Goal: Transaction & Acquisition: Purchase product/service

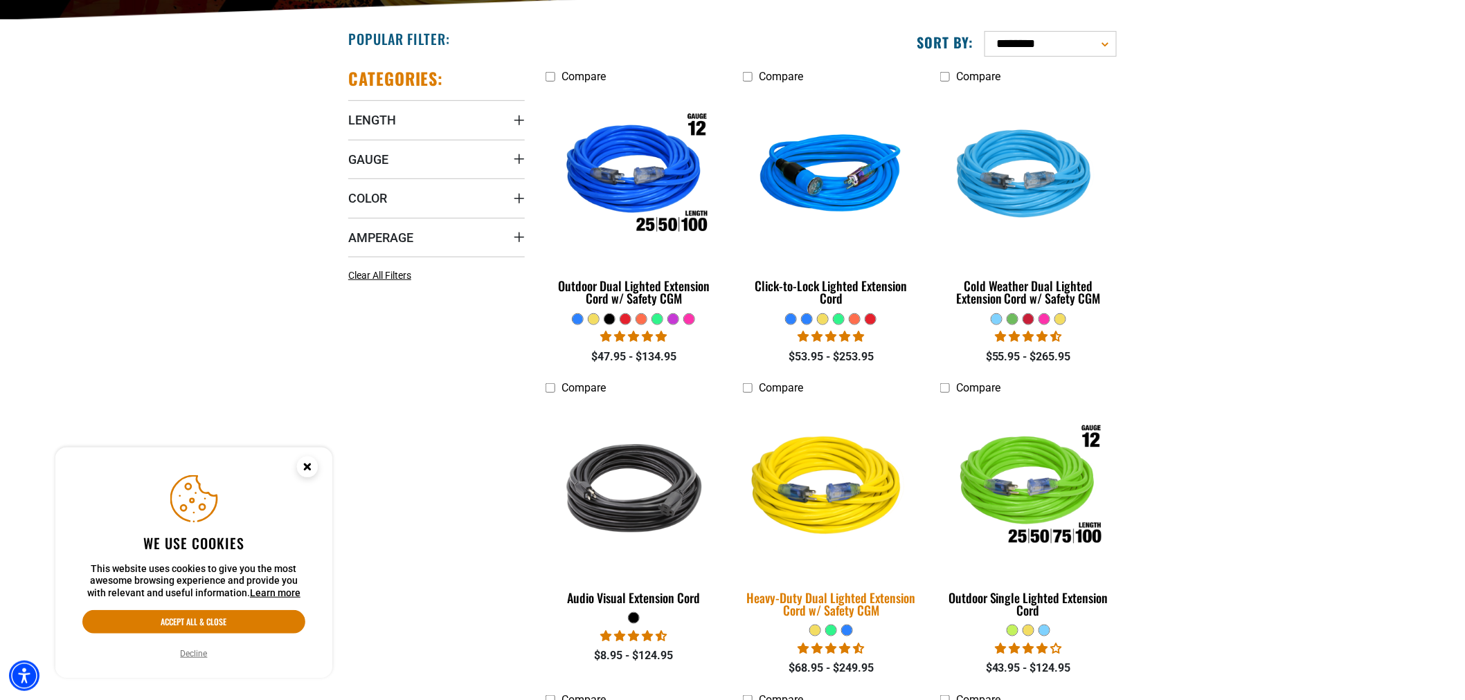
scroll to position [384, 0]
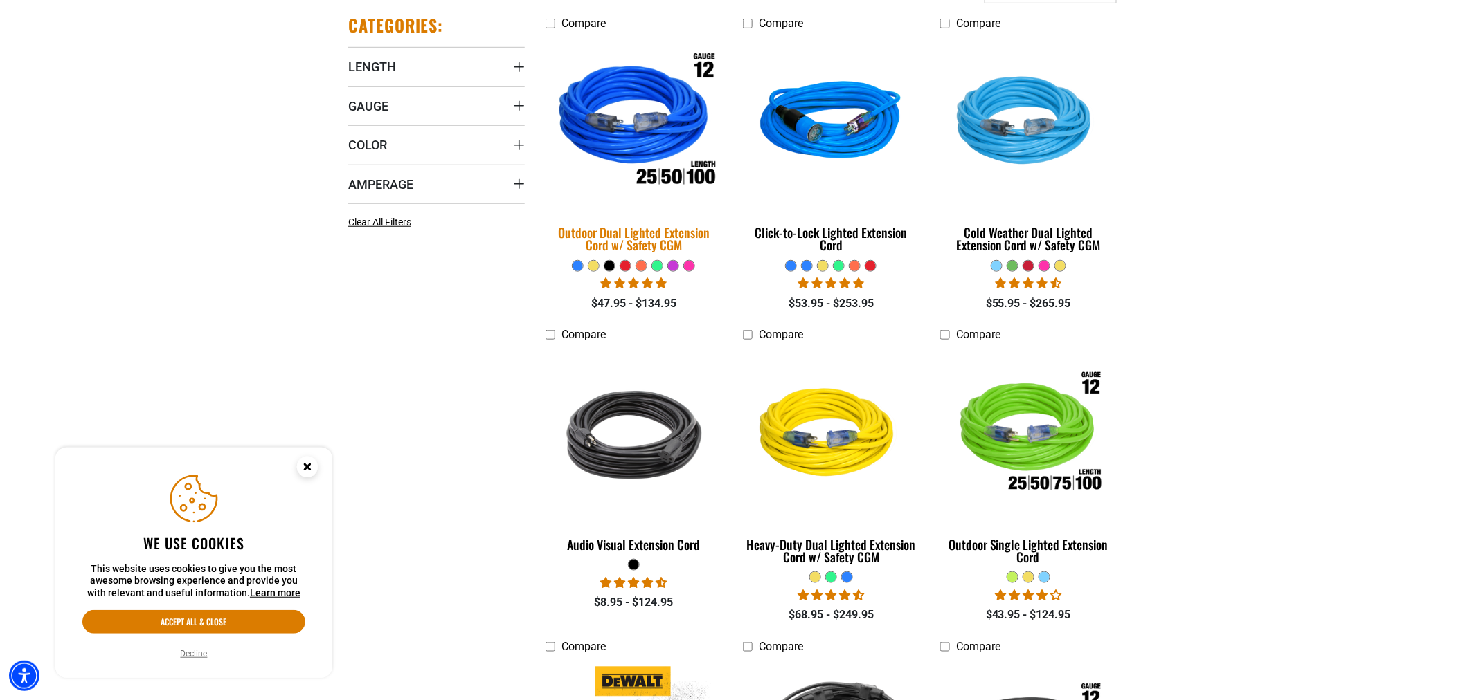
click at [604, 232] on div "Outdoor Dual Lighted Extension Cord w/ Safety CGM" at bounding box center [633, 238] width 177 height 25
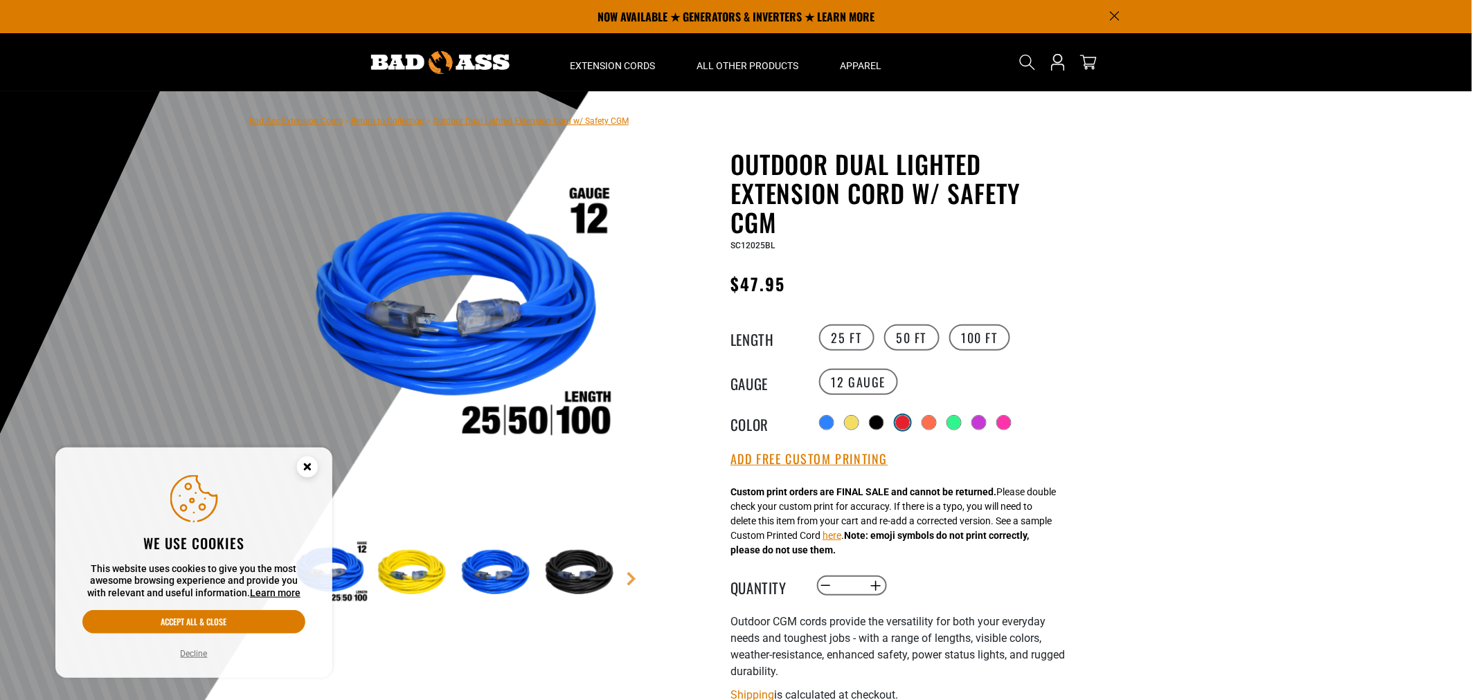
click at [910, 419] on div at bounding box center [903, 423] width 14 height 14
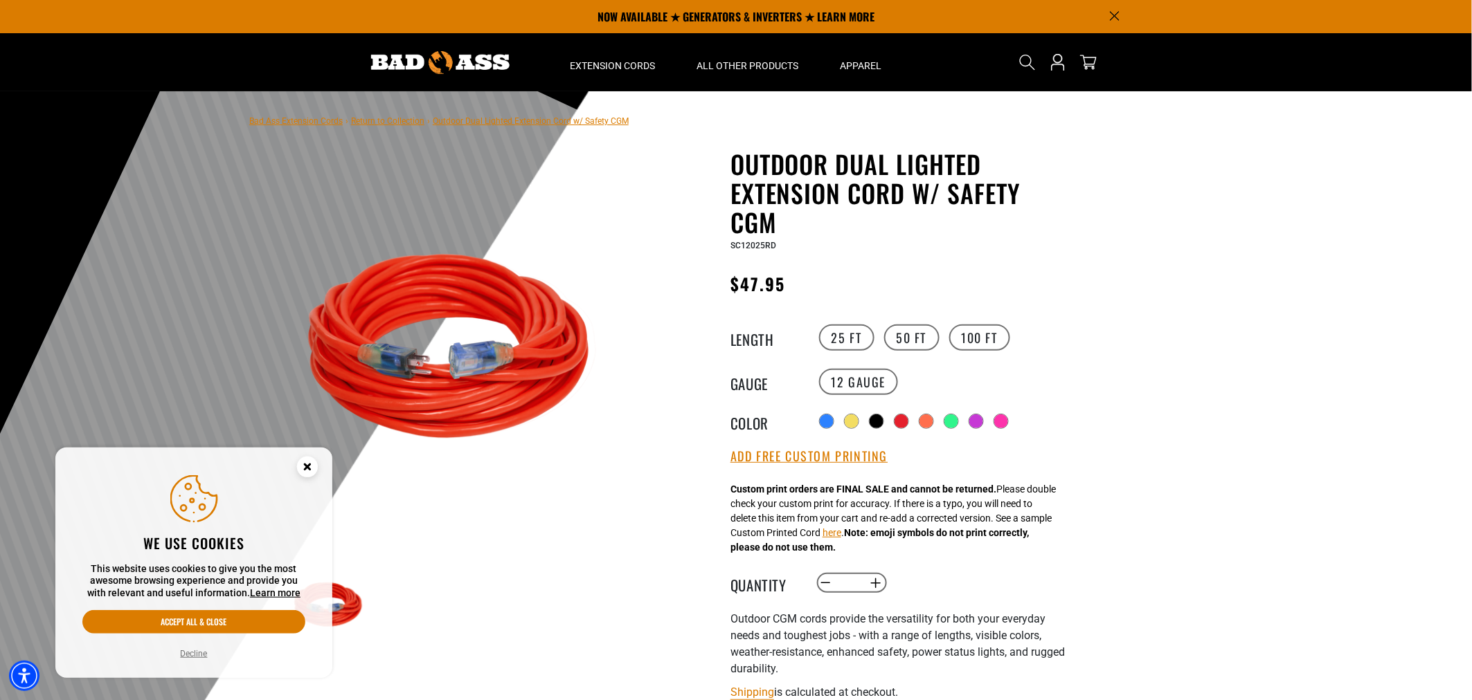
click at [313, 467] on circle "Cookie Consent" at bounding box center [307, 467] width 21 height 21
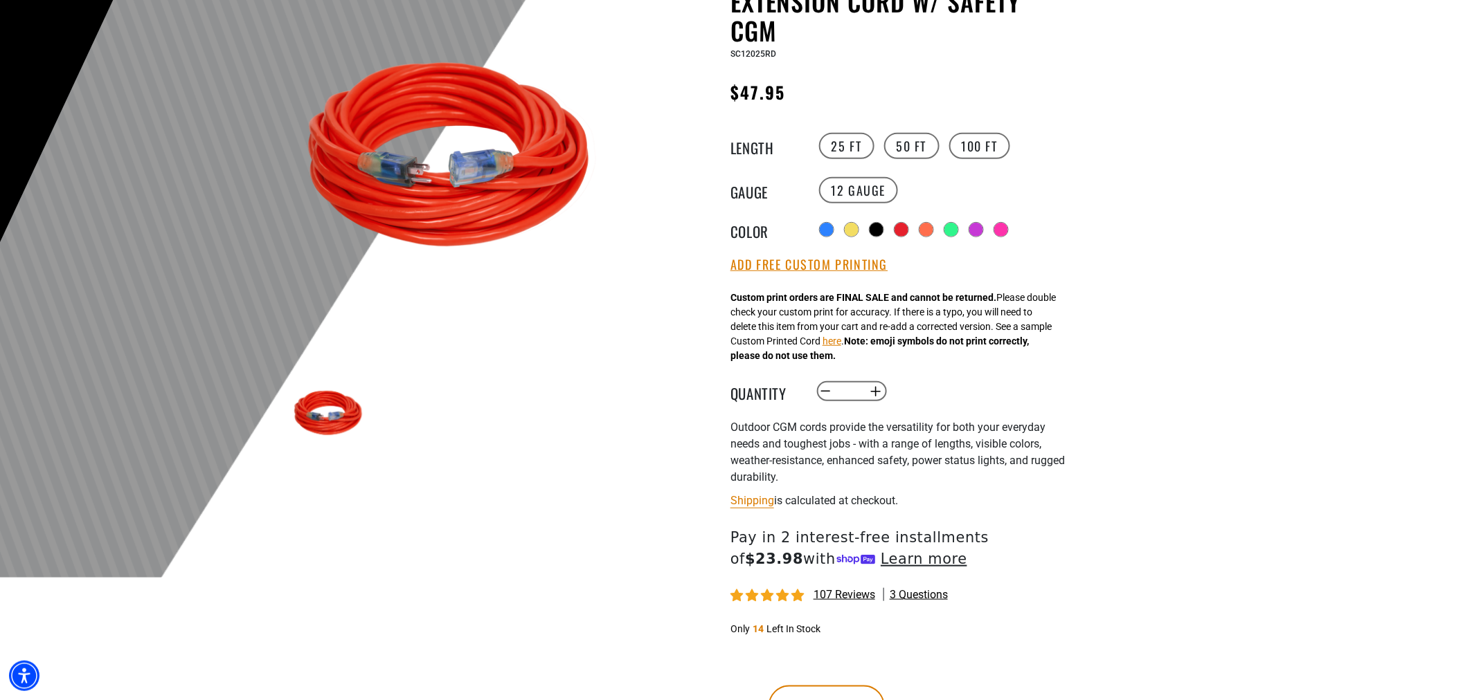
scroll to position [307, 0]
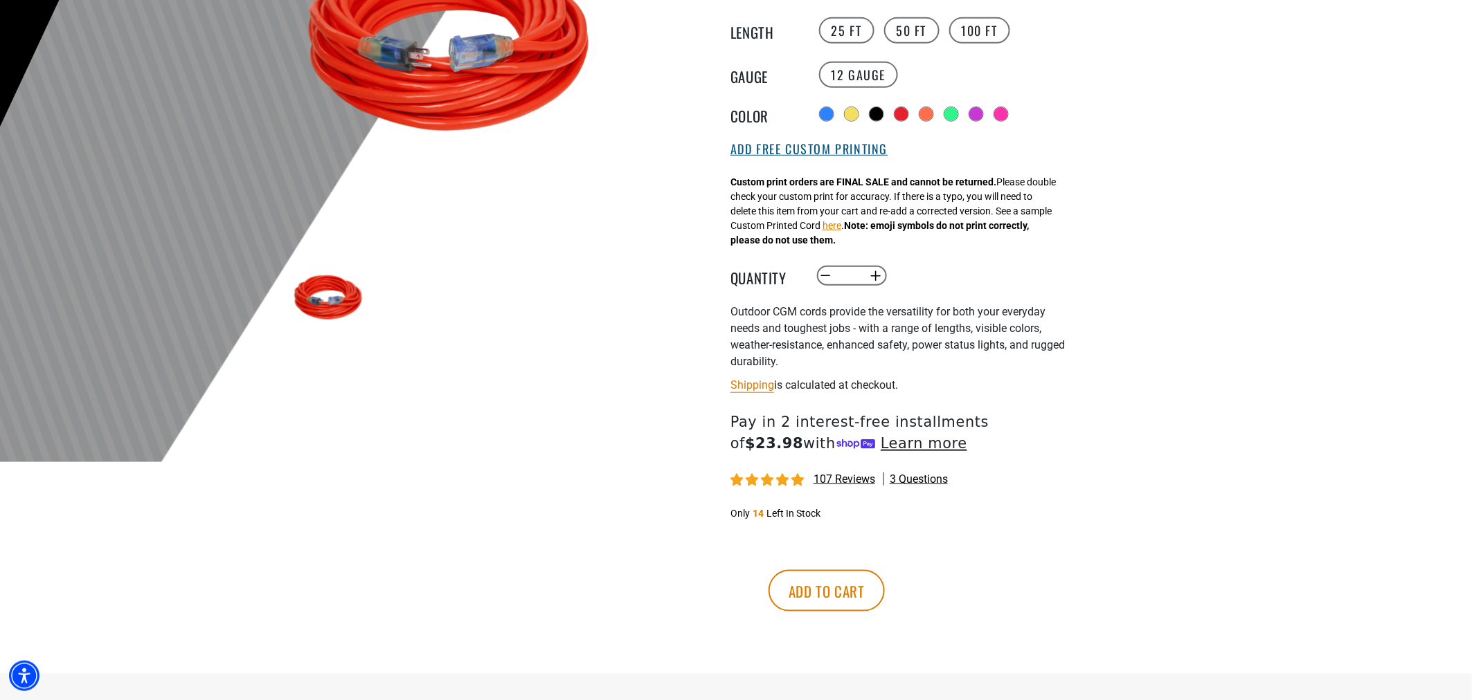
click at [840, 151] on button "Add Free Custom Printing" at bounding box center [808, 149] width 157 height 15
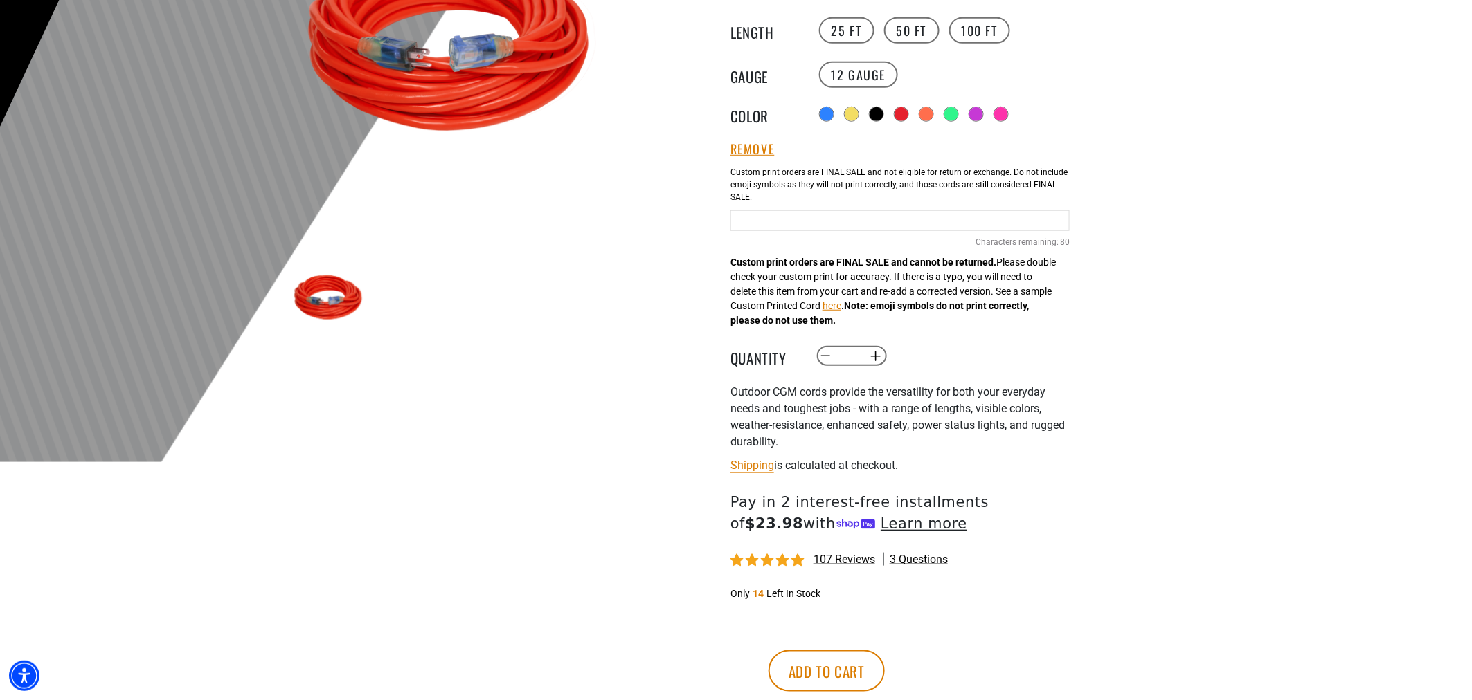
click at [838, 221] on input "Red Cables" at bounding box center [899, 220] width 339 height 21
type input "**********"
click at [1155, 397] on div at bounding box center [736, 123] width 1472 height 678
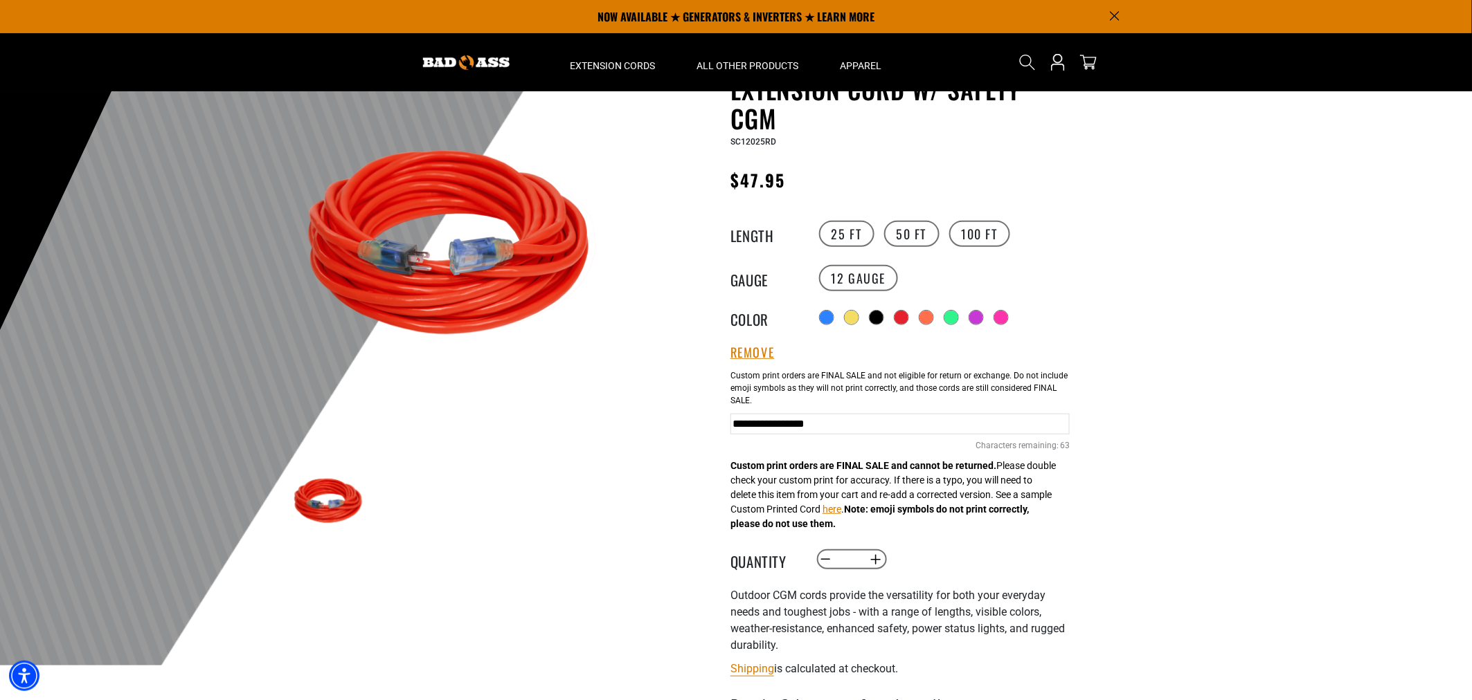
scroll to position [77, 0]
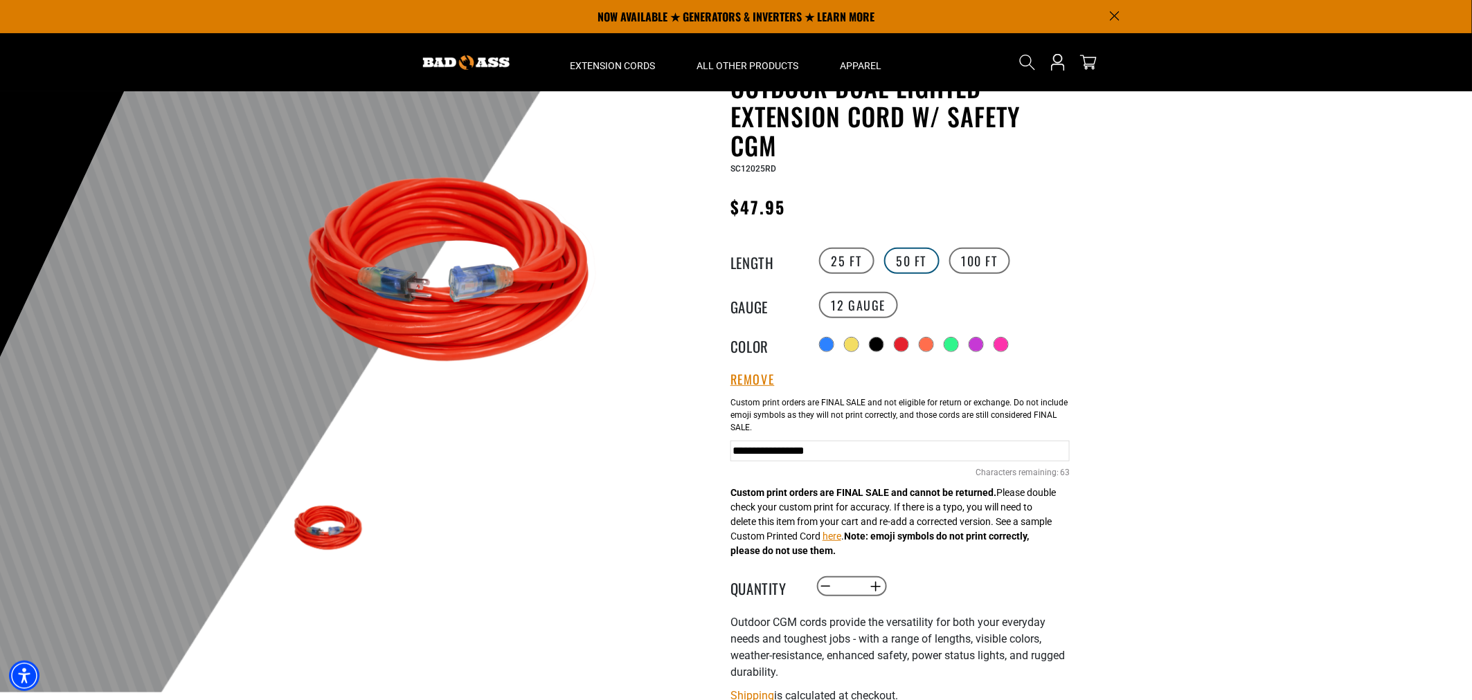
click at [923, 265] on label "50 FT" at bounding box center [911, 261] width 55 height 26
click at [852, 264] on label "25 FT" at bounding box center [846, 261] width 55 height 26
